Goal: Information Seeking & Learning: Learn about a topic

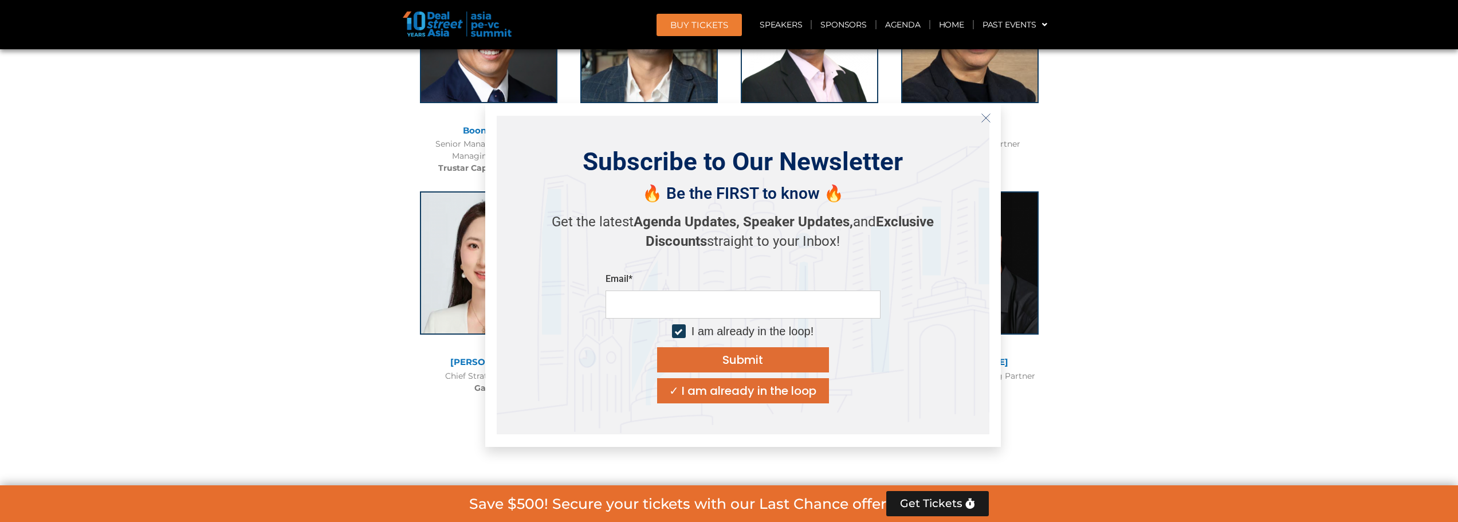
scroll to position [6635, 0]
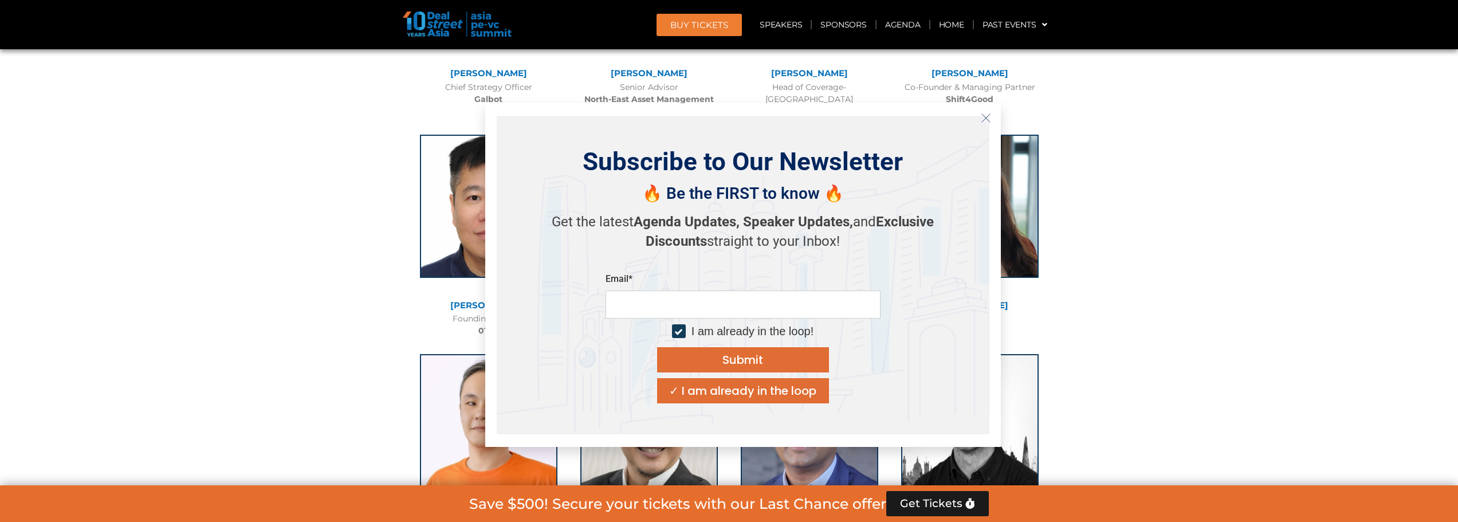
click at [984, 115] on icon "Close" at bounding box center [986, 118] width 10 height 10
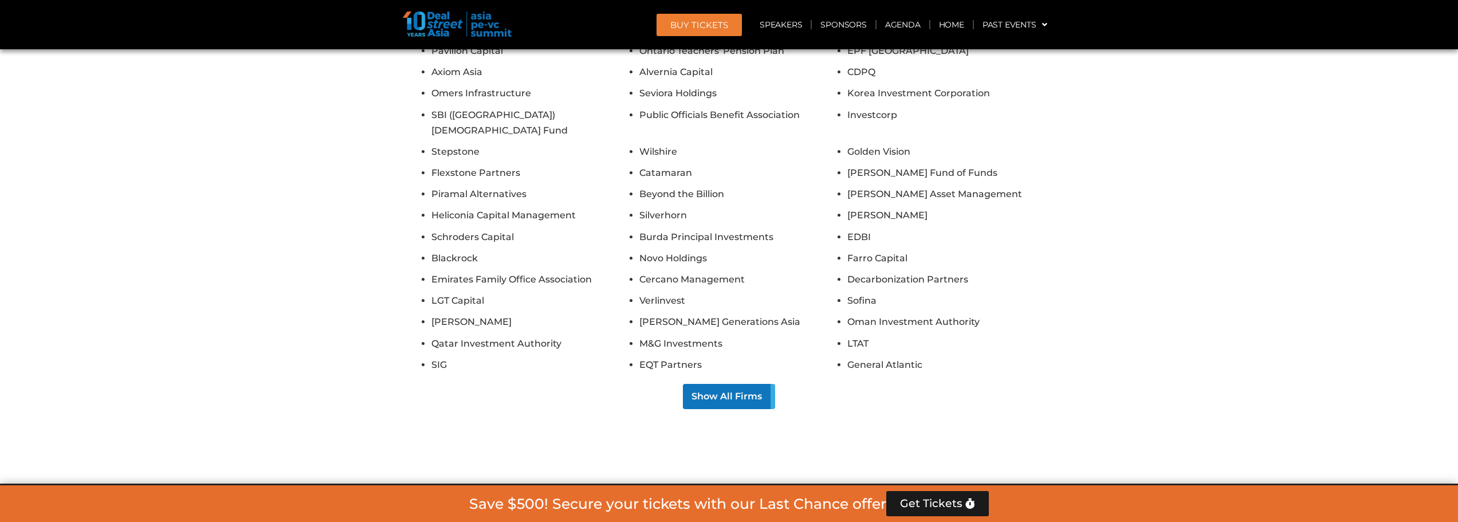
scroll to position [9245, 0]
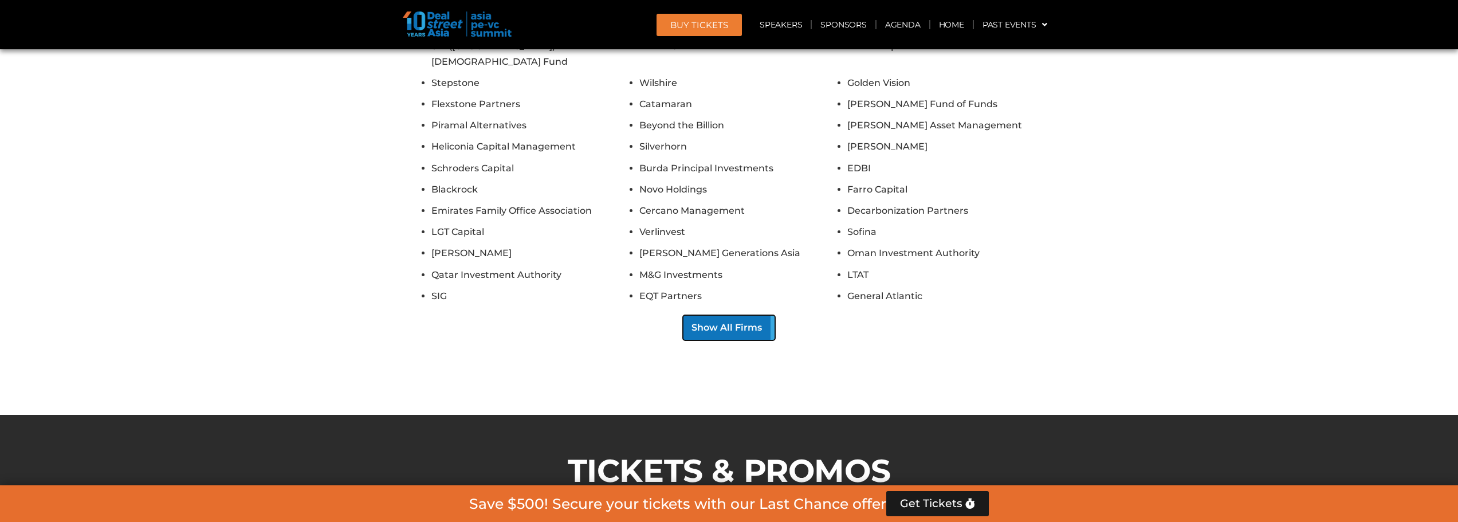
click at [756, 315] on button "Show All Firms" at bounding box center [729, 327] width 92 height 25
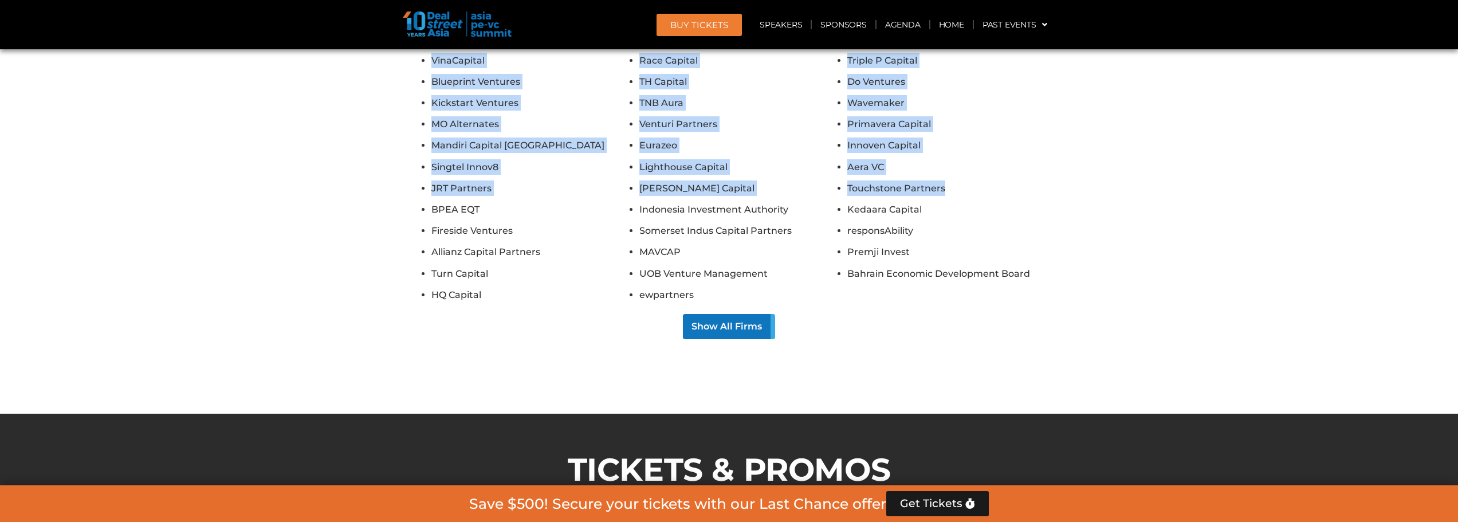
scroll to position [10699, 0]
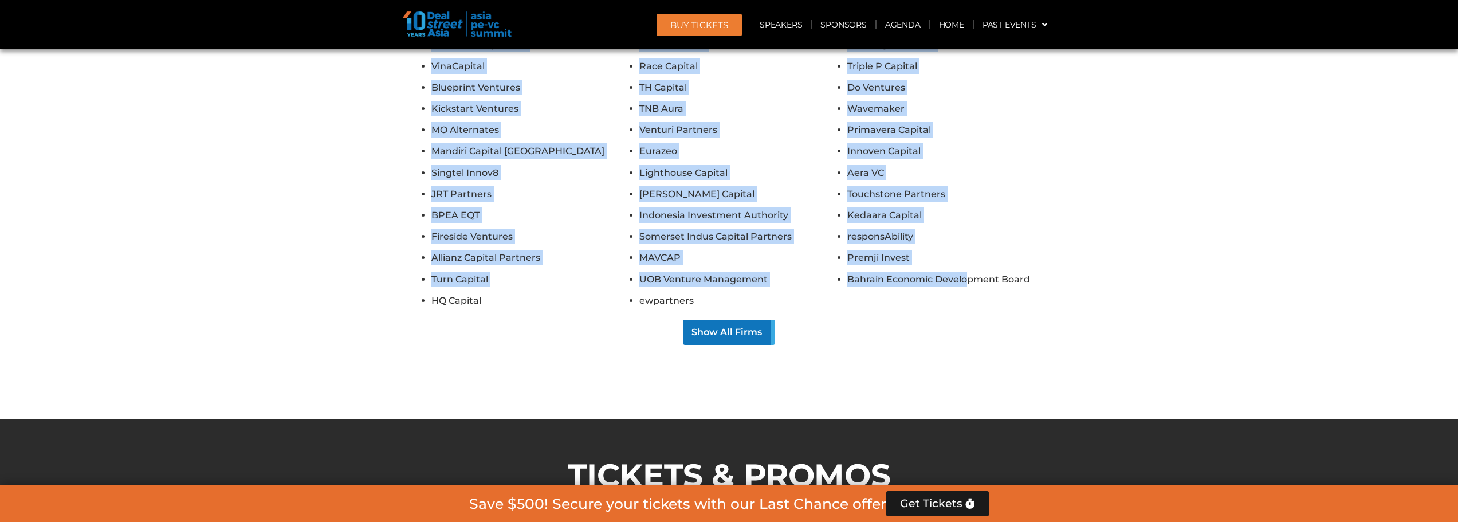
drag, startPoint x: 418, startPoint y: 226, endPoint x: 967, endPoint y: 107, distance: 561.8
click at [758, 320] on button "Show All Firms" at bounding box center [729, 332] width 92 height 25
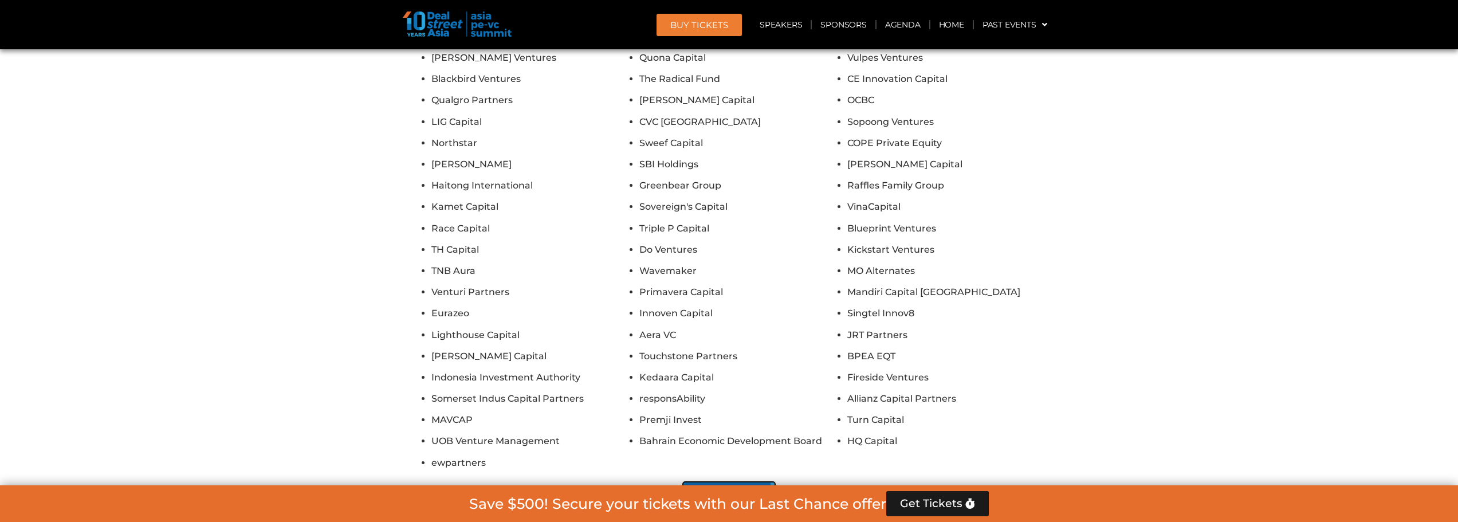
scroll to position [12132, 0]
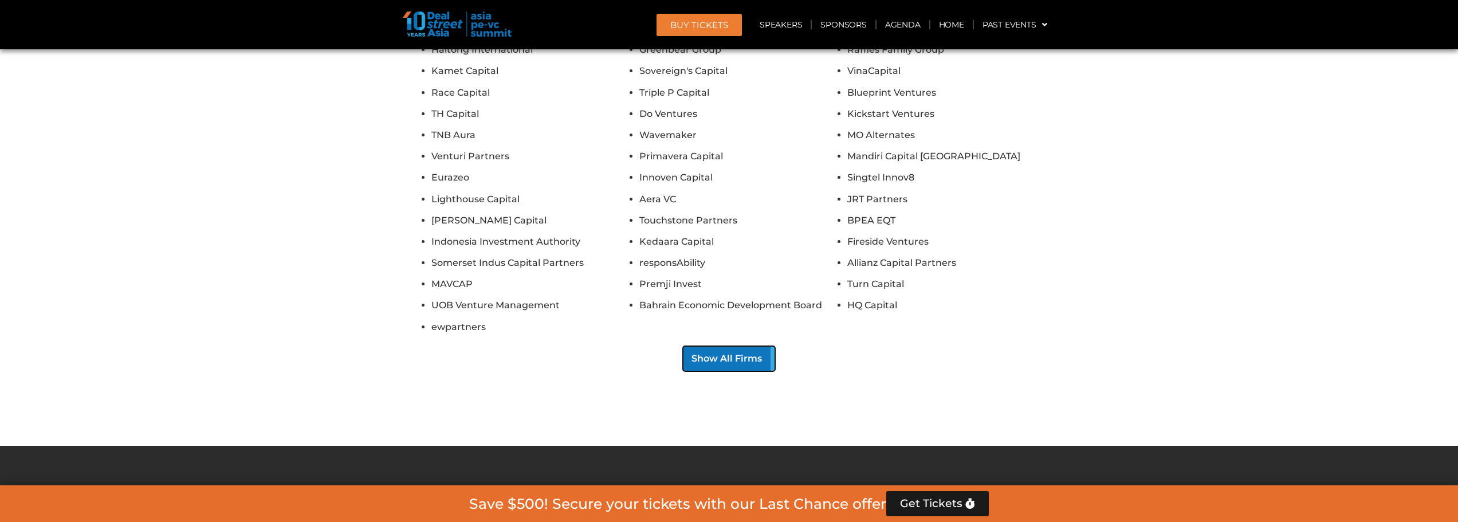
click at [743, 346] on button "Show All Firms" at bounding box center [729, 358] width 92 height 25
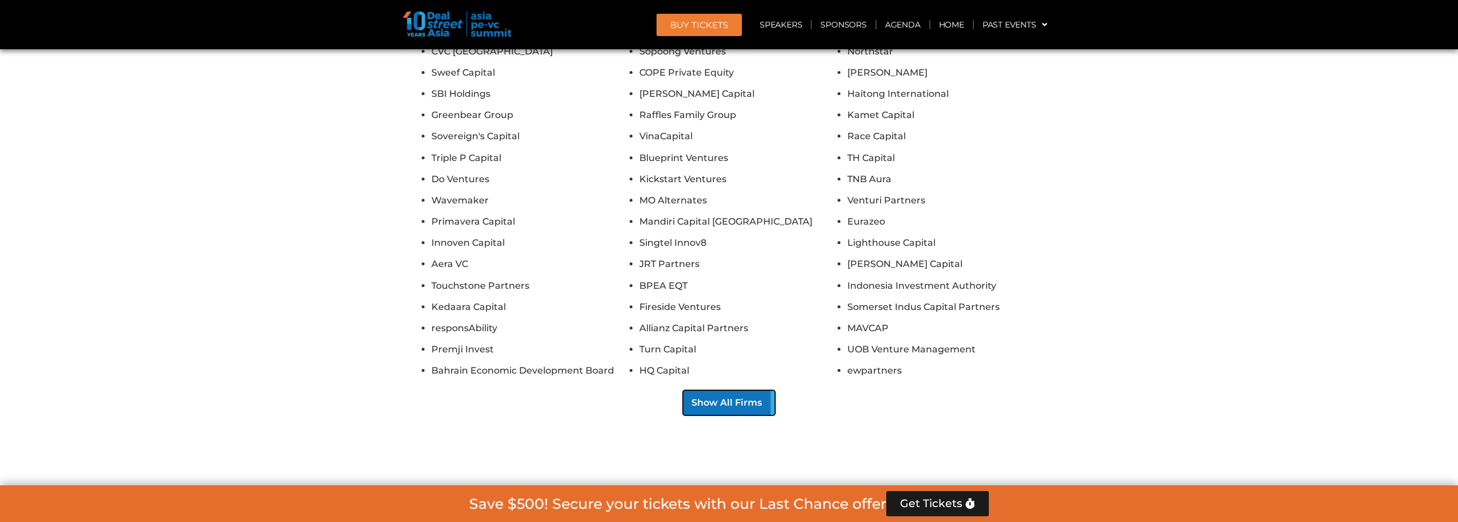
scroll to position [13564, 0]
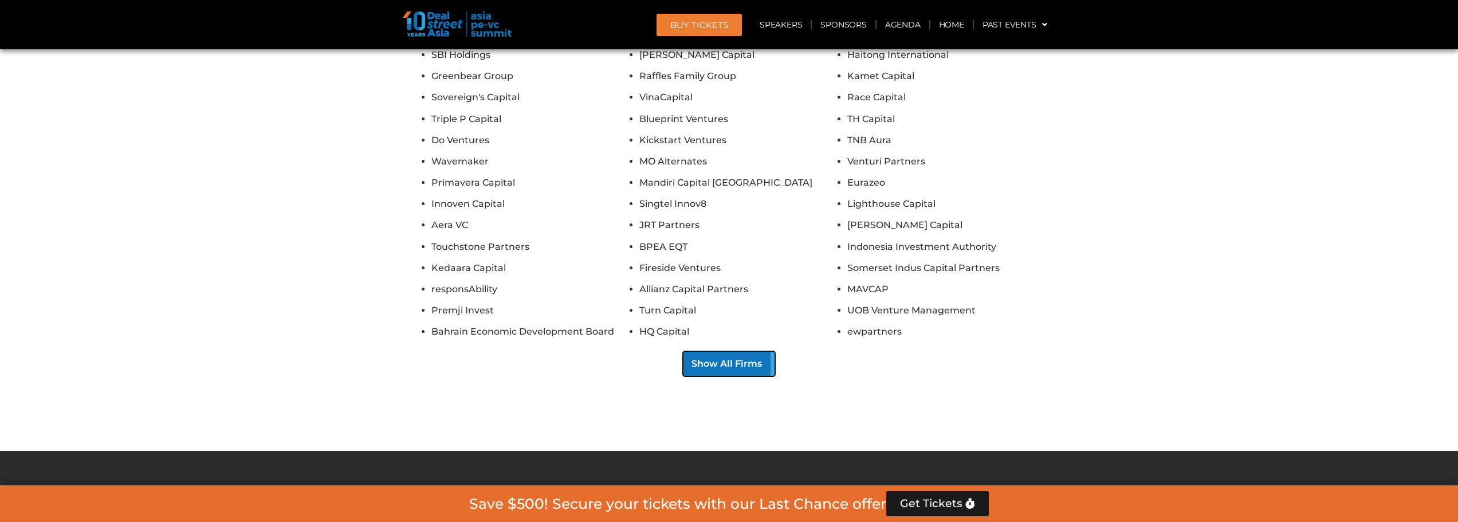
click at [746, 351] on button "Show All Firms" at bounding box center [729, 363] width 92 height 25
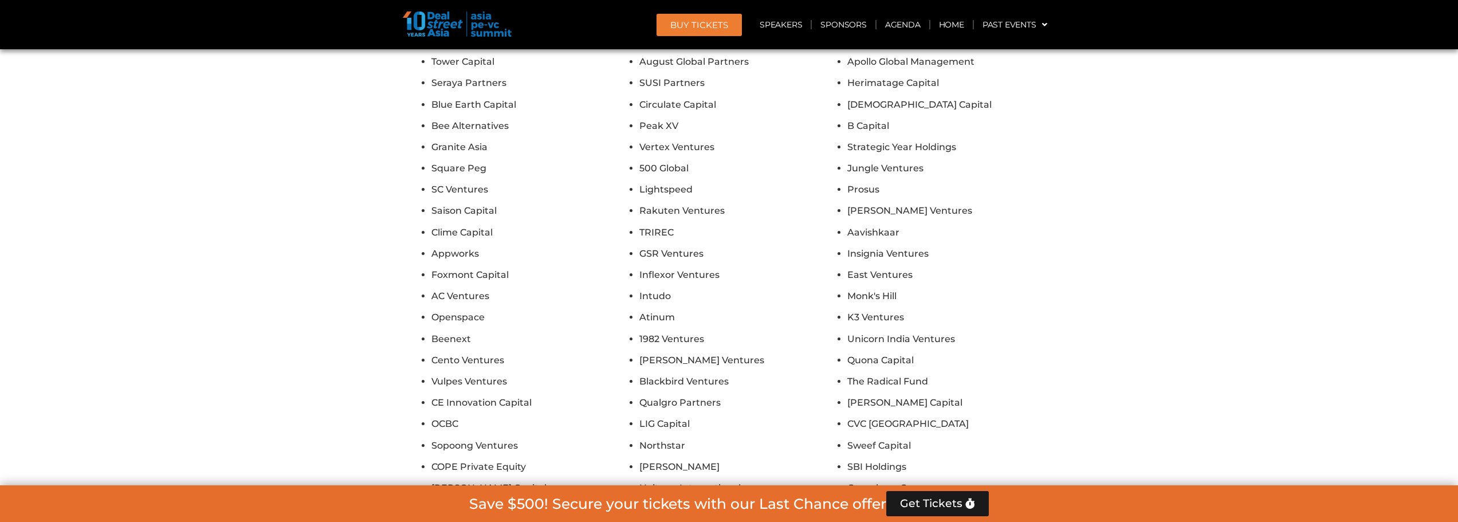
scroll to position [14882, 0]
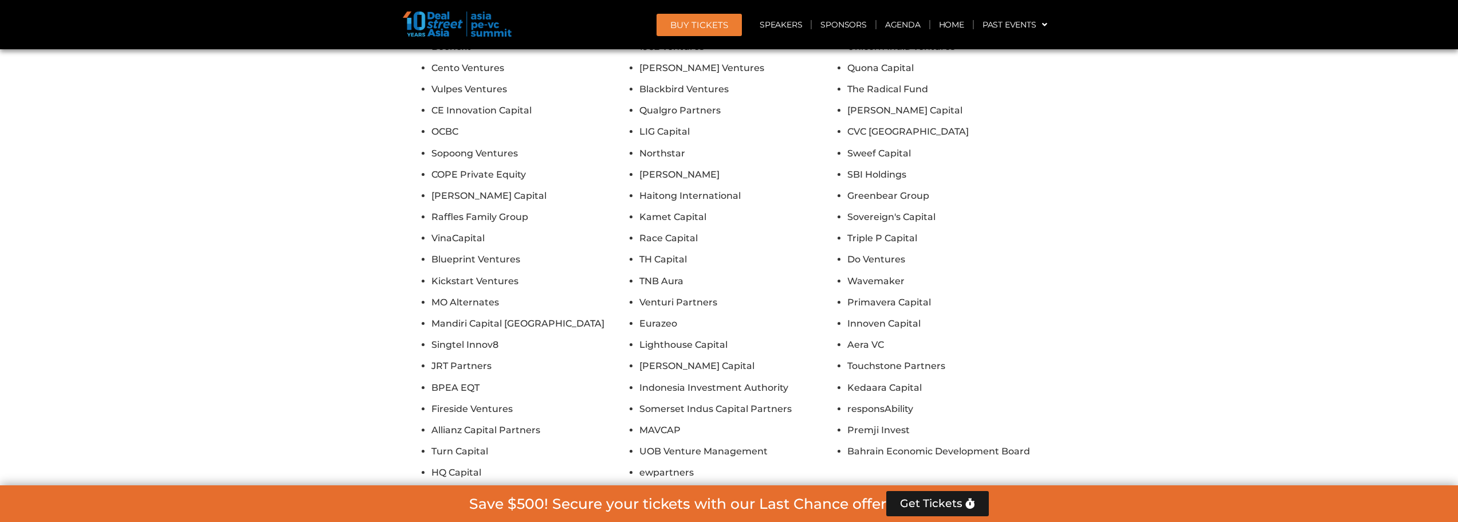
click at [735, 492] on button "Show All Firms" at bounding box center [729, 504] width 92 height 25
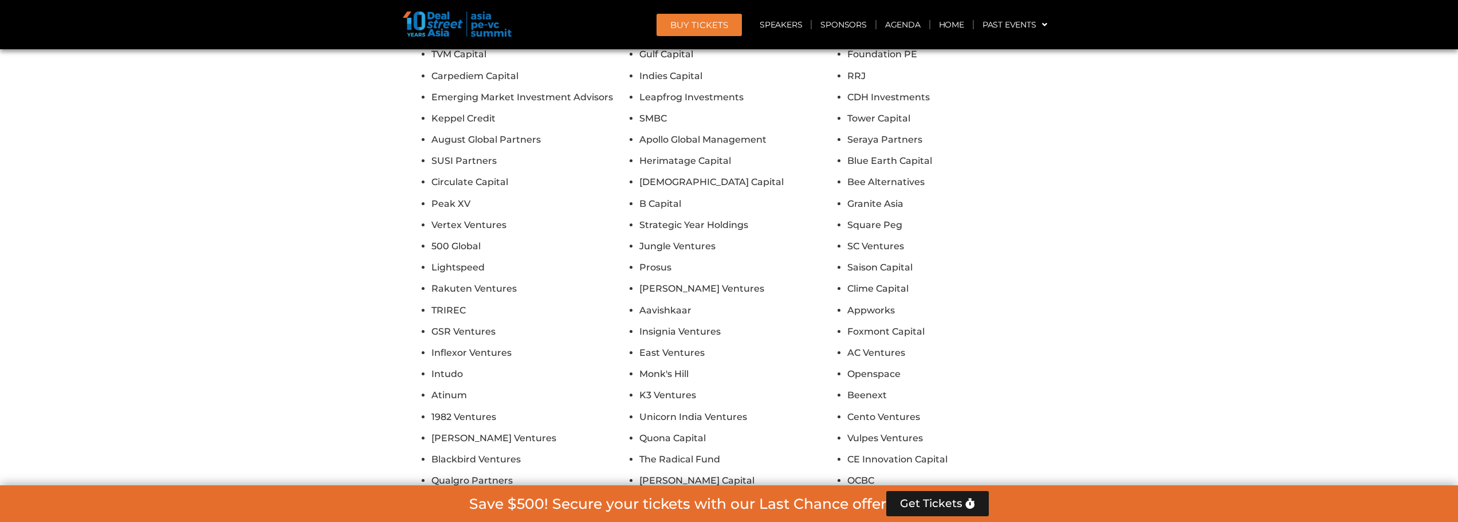
scroll to position [16257, 0]
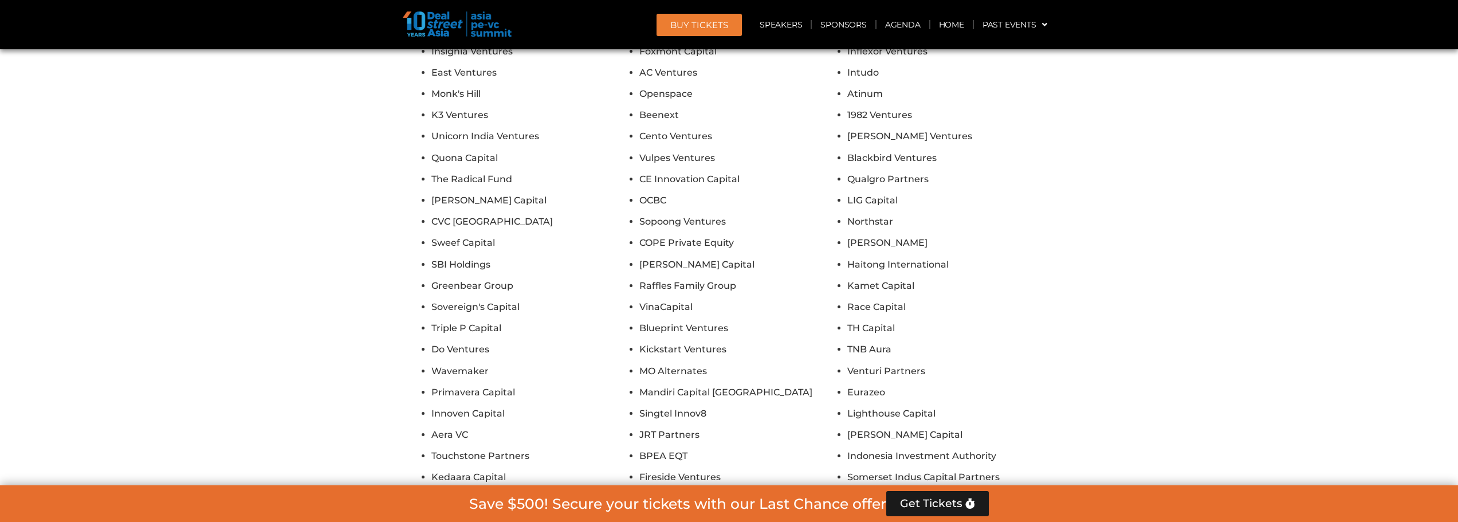
scroll to position [17804, 0]
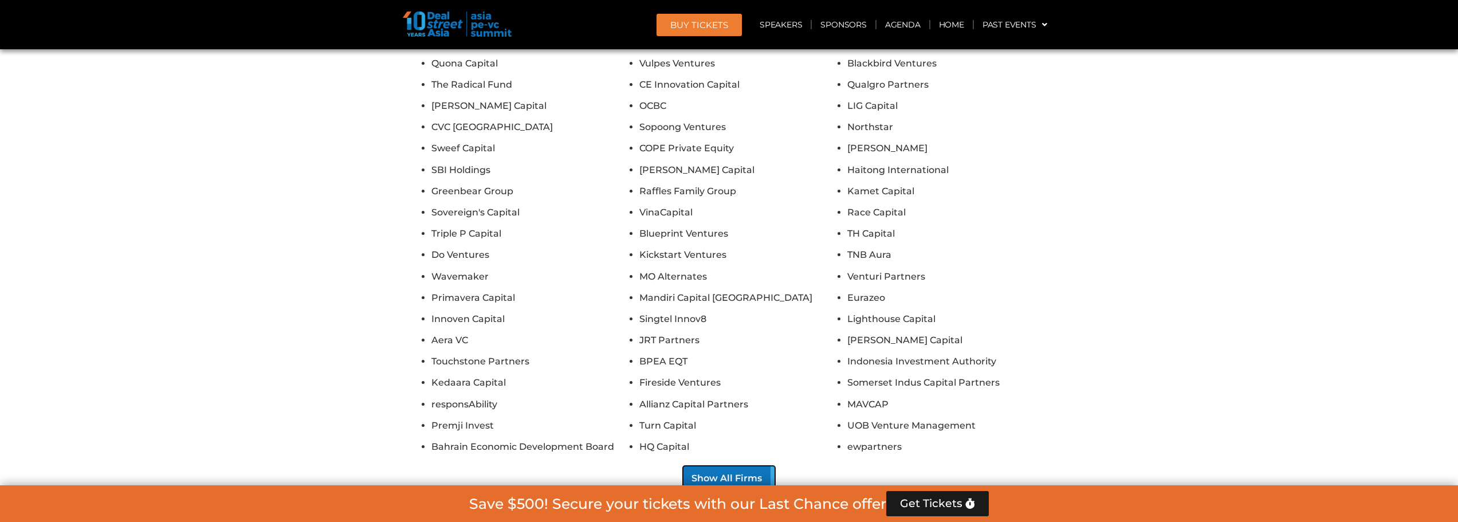
click at [736, 466] on button "Show All Firms" at bounding box center [729, 478] width 92 height 25
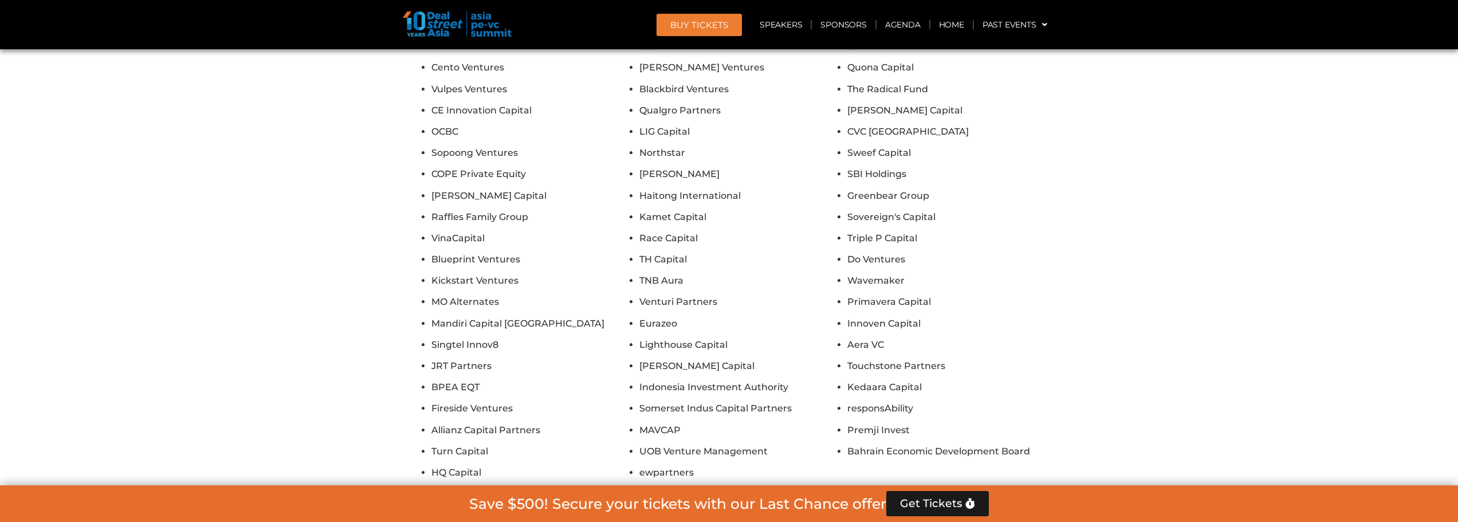
scroll to position [19237, 0]
click at [748, 492] on button "Show All Firms" at bounding box center [729, 504] width 92 height 25
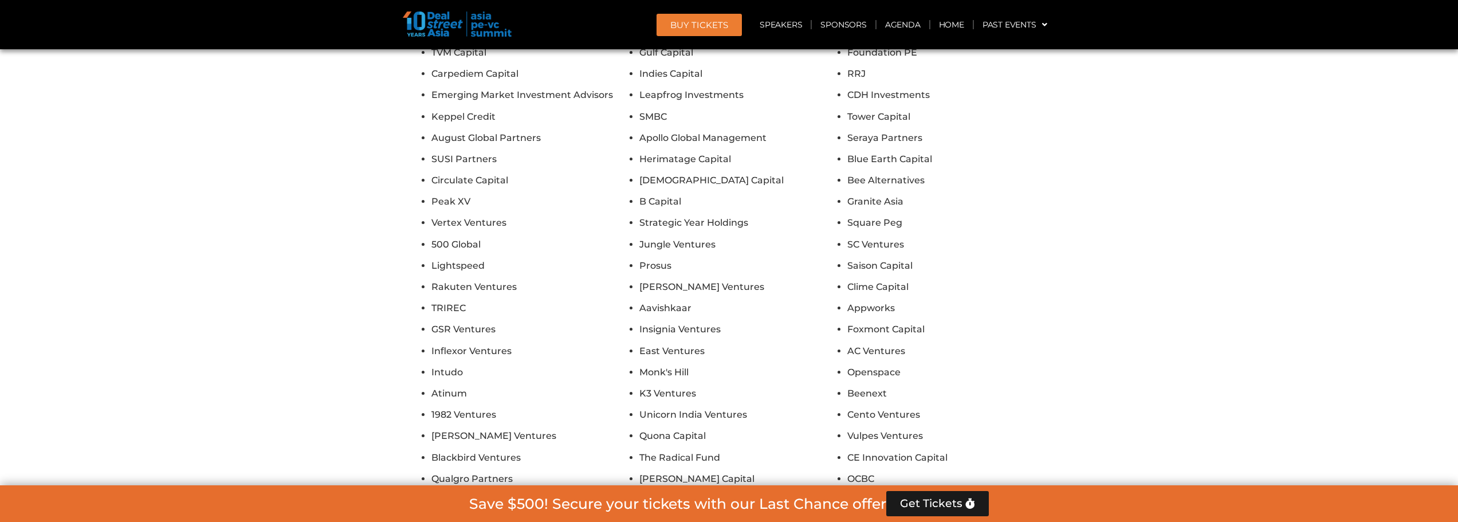
scroll to position [20497, 0]
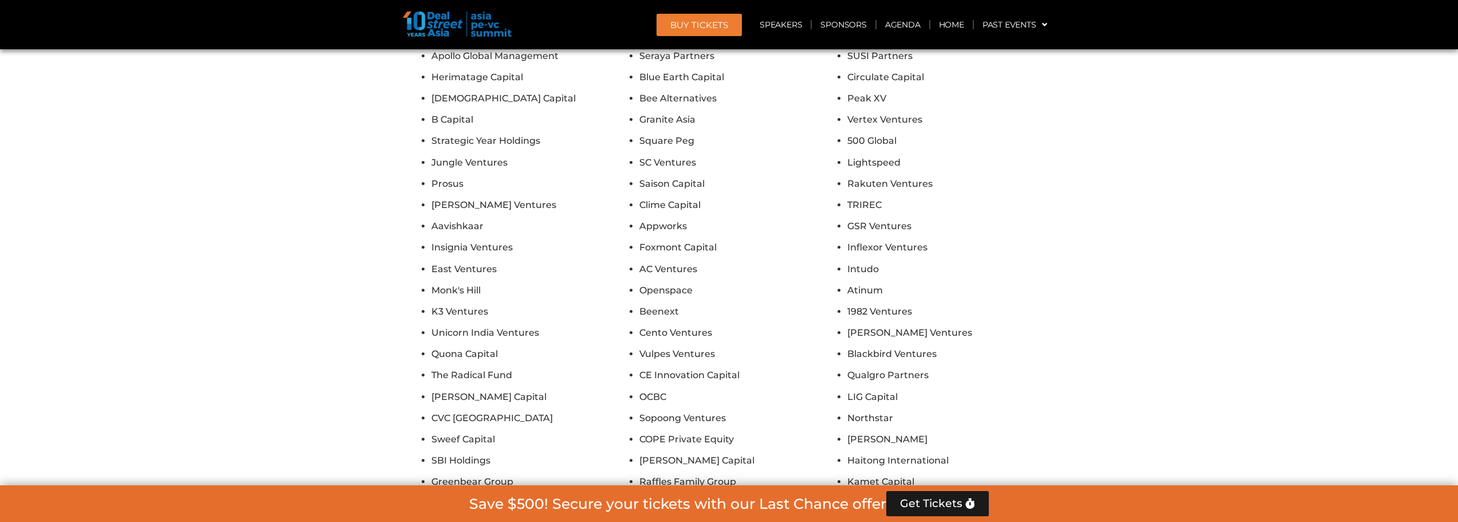
scroll to position [21873, 0]
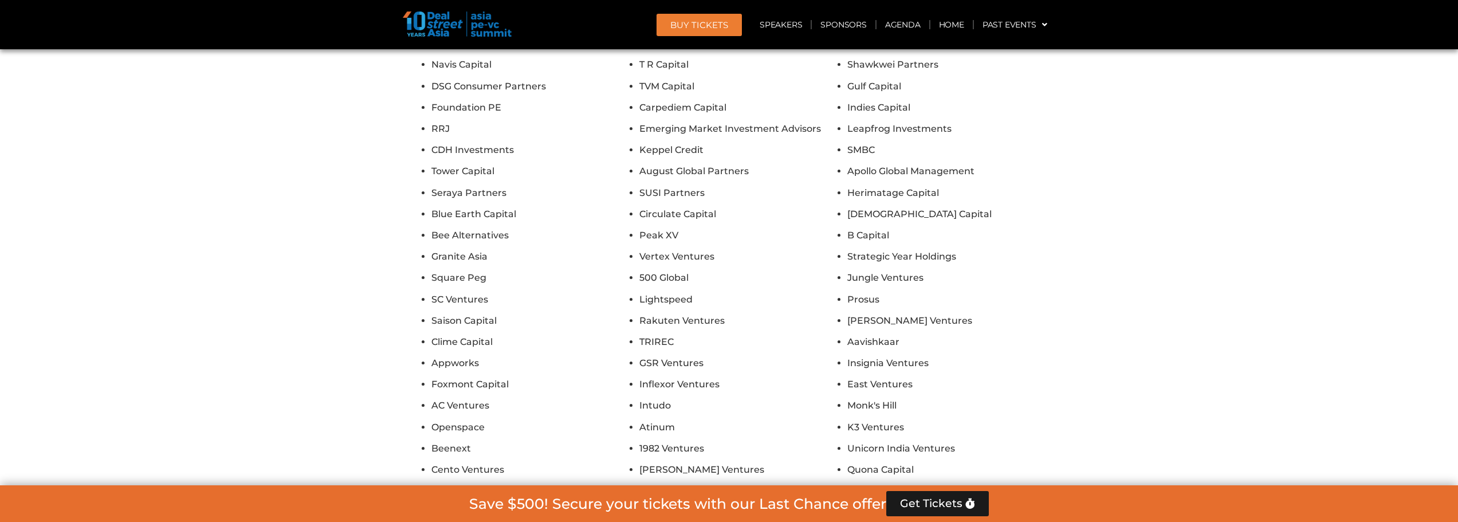
scroll to position [23248, 0]
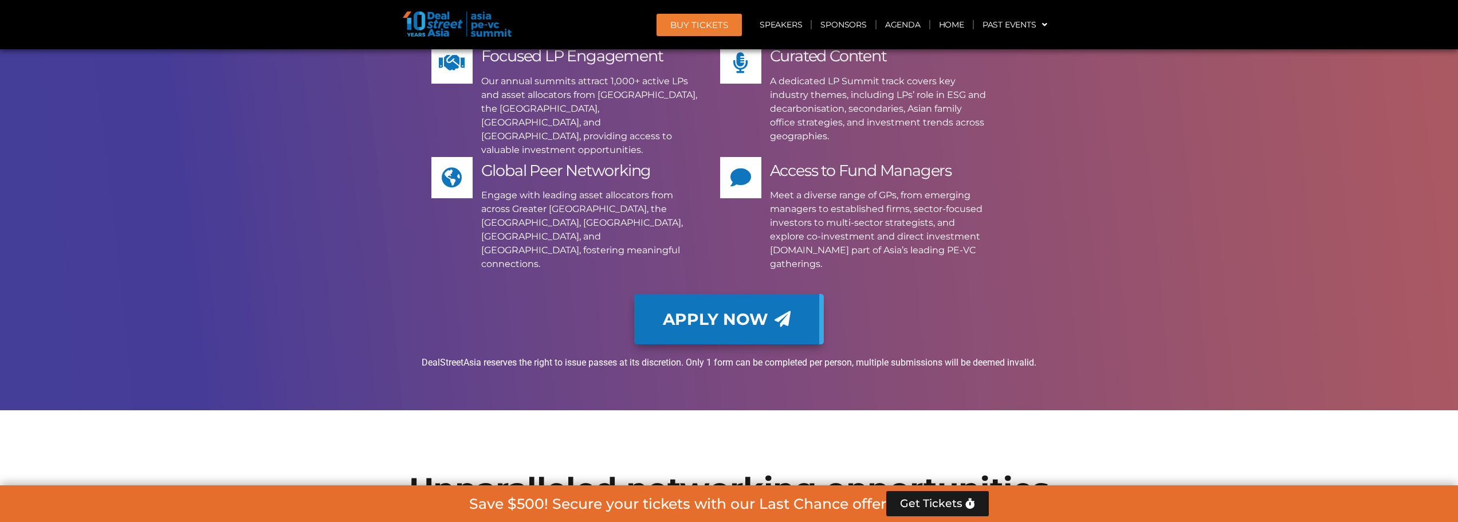
scroll to position [8449, 0]
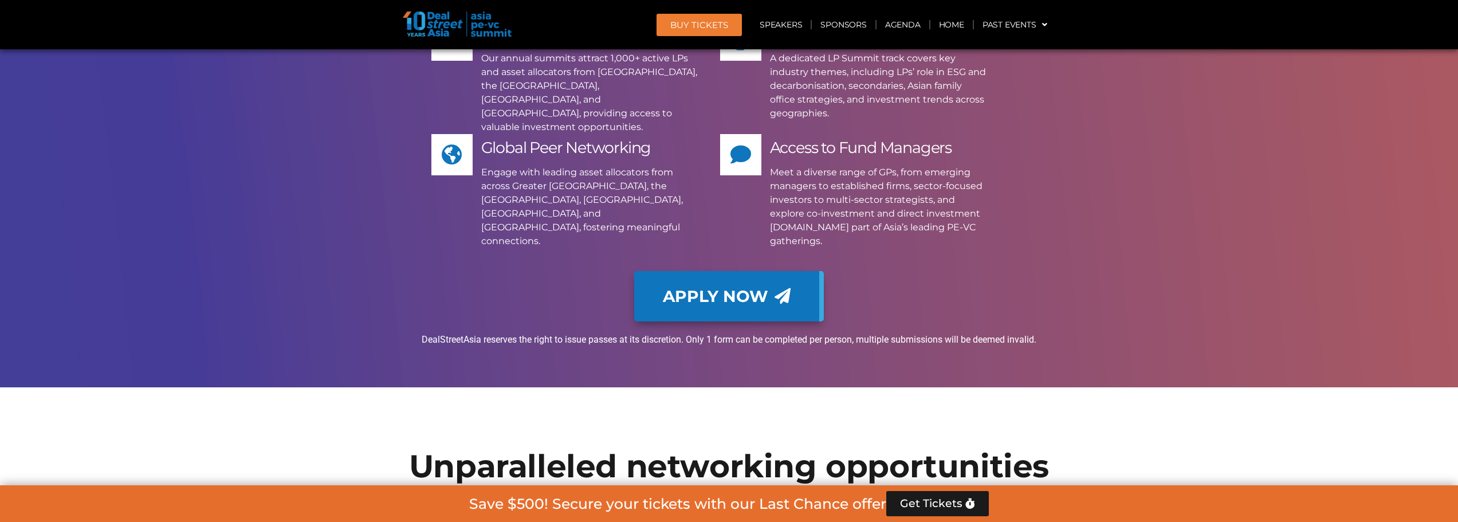
drag, startPoint x: 615, startPoint y: 162, endPoint x: 401, endPoint y: 447, distance: 356.9
copy ul "Pantheon HarbourVest Federated Hermes Partners Group Temasek [PERSON_NAME] IFC …"
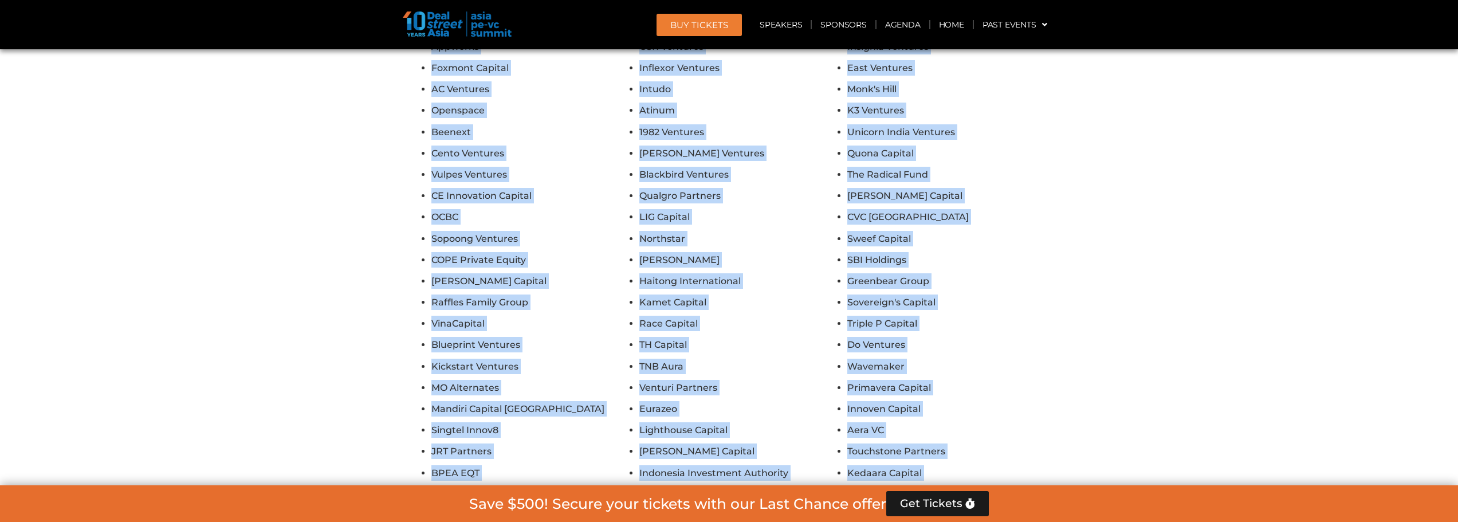
scroll to position [13677, 0]
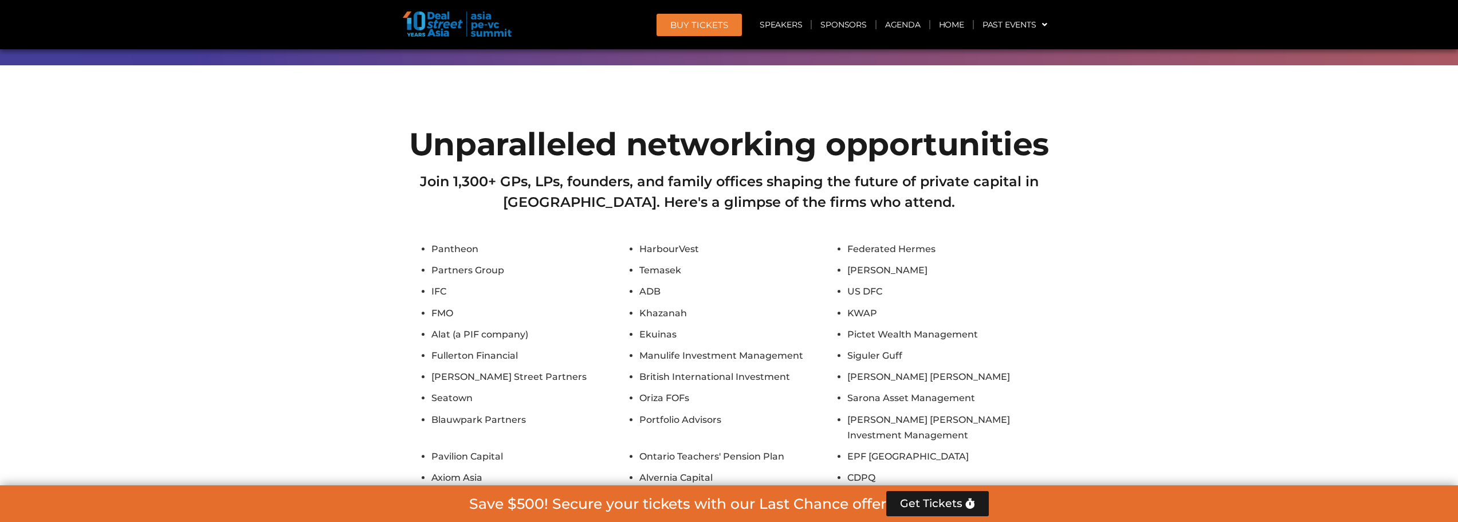
scroll to position [8752, 0]
